Goal: Find specific page/section: Find specific page/section

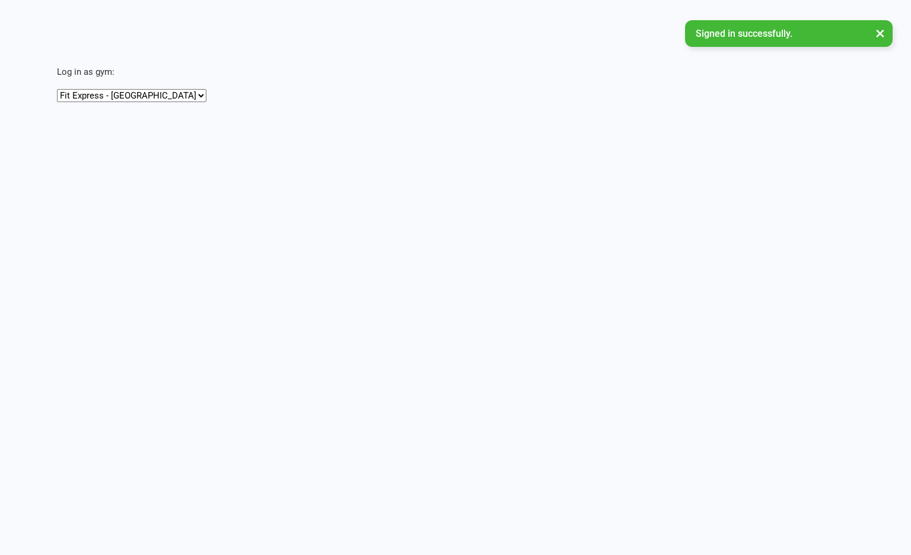
select select "[URL][DOMAIN_NAME]"
click at [57, 89] on select "Fit Express - Eltham Fit Express - [GEOGRAPHIC_DATA] Fit Express - Reservoir" at bounding box center [132, 95] width 150 height 13
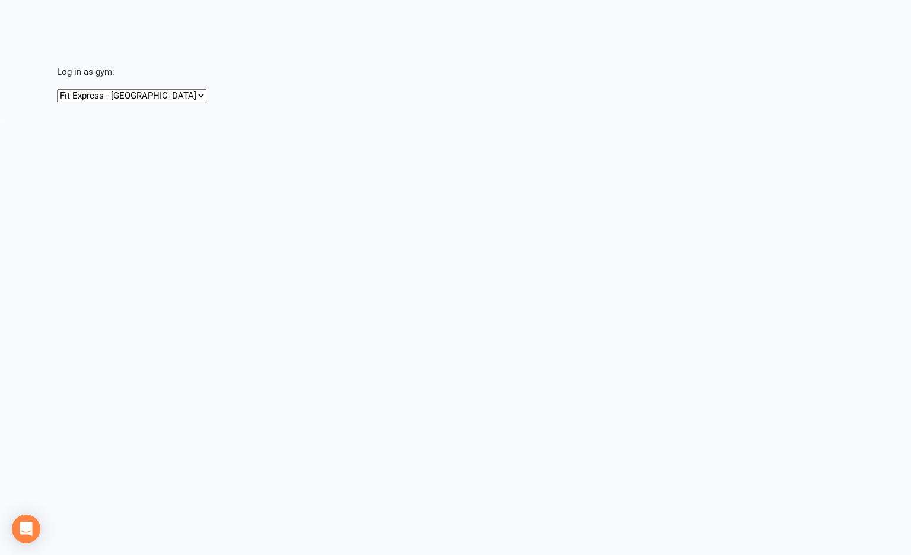
click at [126, 119] on html "Signed in successfully. × × × × Log in as gym: Fit Express - Eltham Fit Express…" at bounding box center [455, 59] width 911 height 119
click at [132, 96] on select "Fit Express - Eltham Fit Express - [GEOGRAPHIC_DATA] Fit Express - Reservoir" at bounding box center [132, 95] width 150 height 13
click at [57, 89] on select "Fit Express - Eltham Fit Express - [GEOGRAPHIC_DATA] Fit Express - Reservoir" at bounding box center [132, 95] width 150 height 13
select select "[URL][DOMAIN_NAME]"
click at [57, 89] on select "Fit Express - Eltham Fit Express - [GEOGRAPHIC_DATA] Fit Express - Reservoir" at bounding box center [132, 95] width 150 height 13
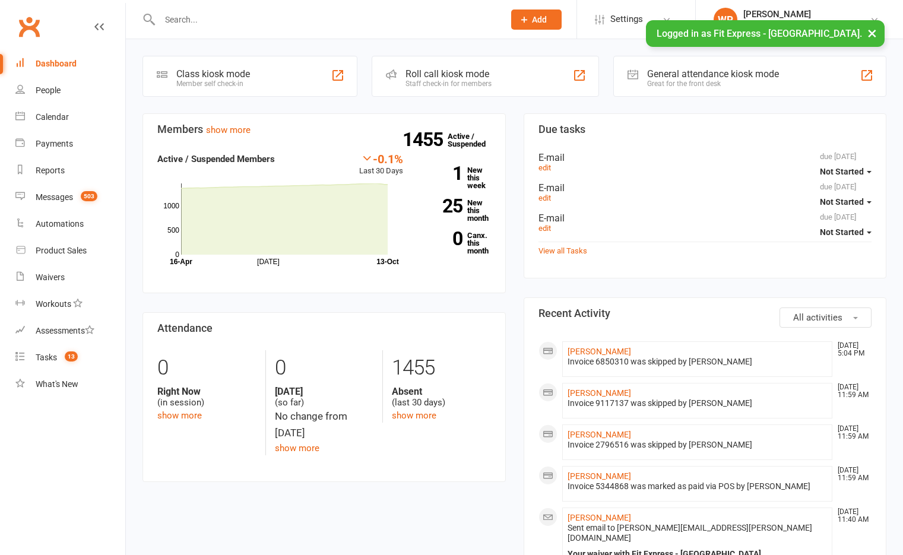
click at [871, 31] on button "×" at bounding box center [871, 33] width 21 height 26
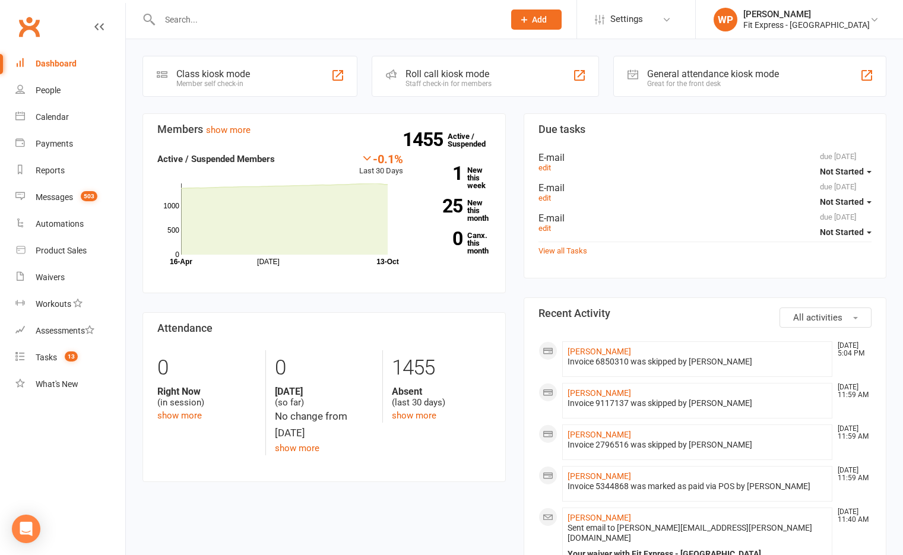
click at [173, 24] on input "text" at bounding box center [325, 19] width 339 height 17
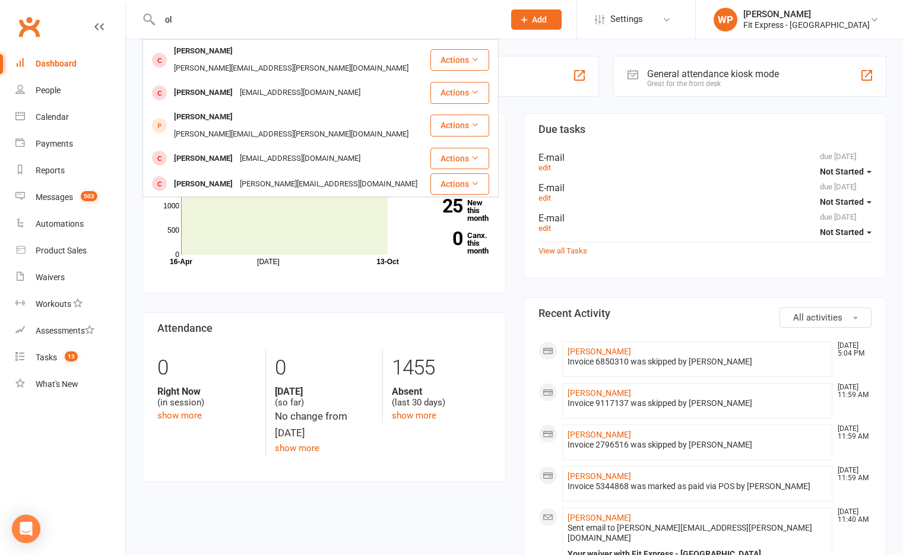
type input "o"
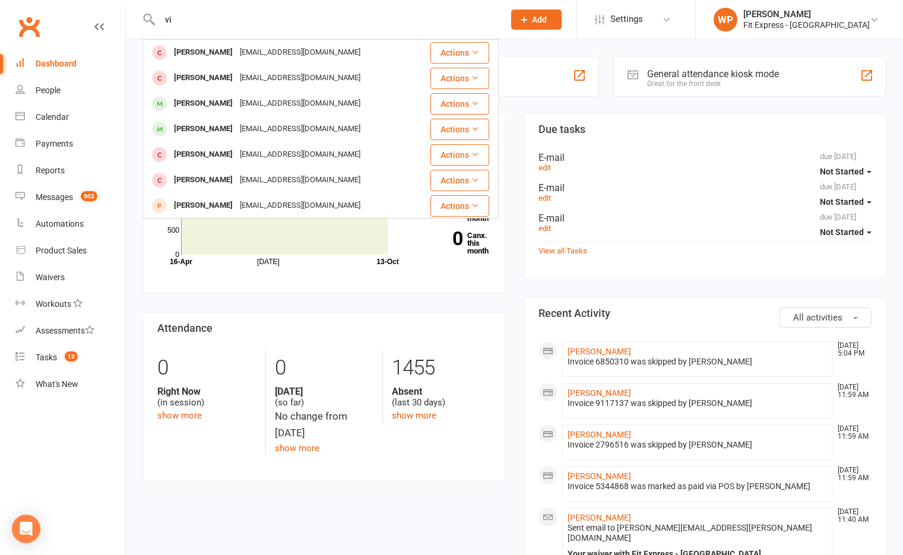
type input "v"
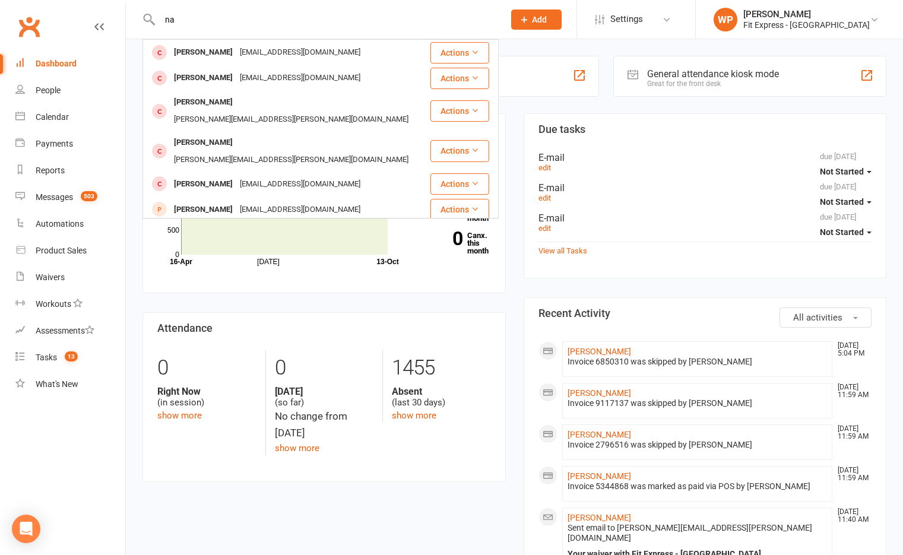
type input "n"
